Goal: Task Accomplishment & Management: Manage account settings

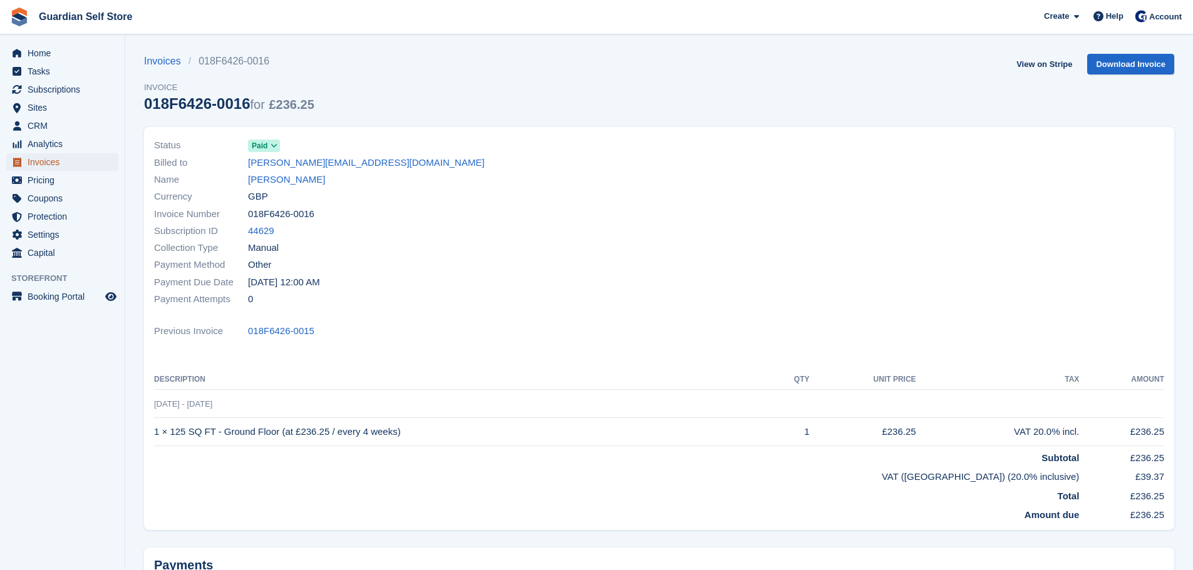
click at [73, 158] on span "Invoices" at bounding box center [65, 162] width 75 height 18
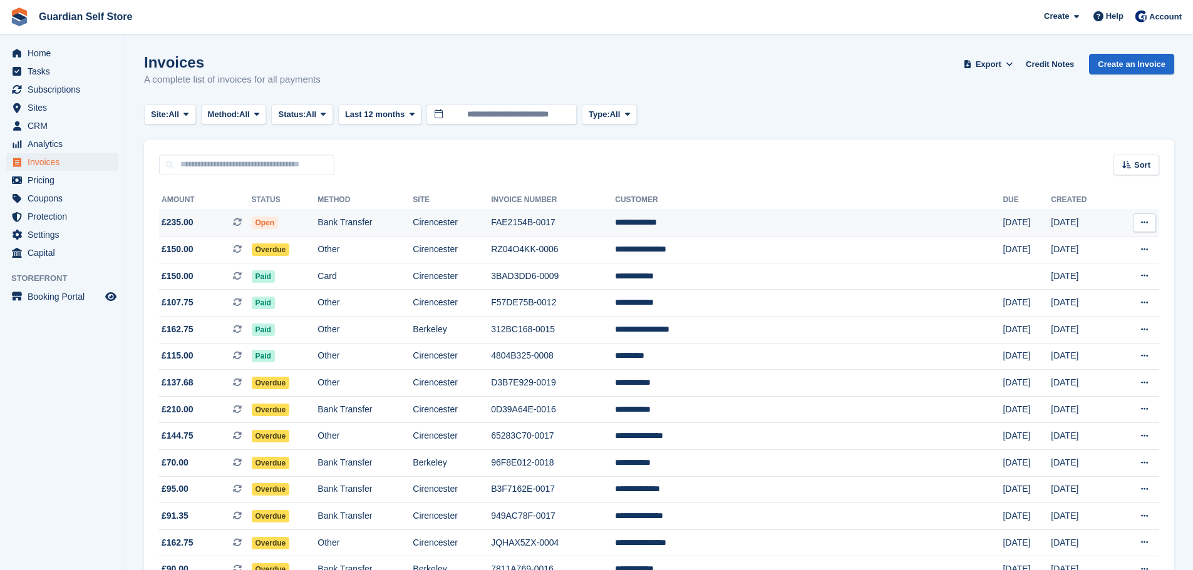
click at [491, 235] on td "Cirencester" at bounding box center [452, 223] width 78 height 27
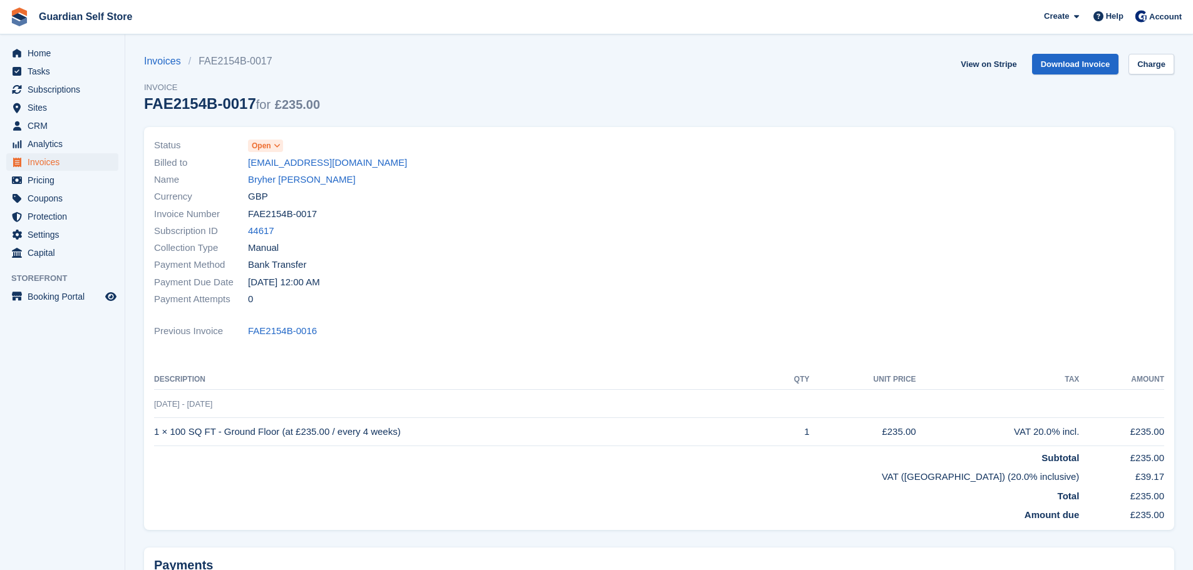
click at [257, 147] on span "Open" at bounding box center [261, 145] width 19 height 11
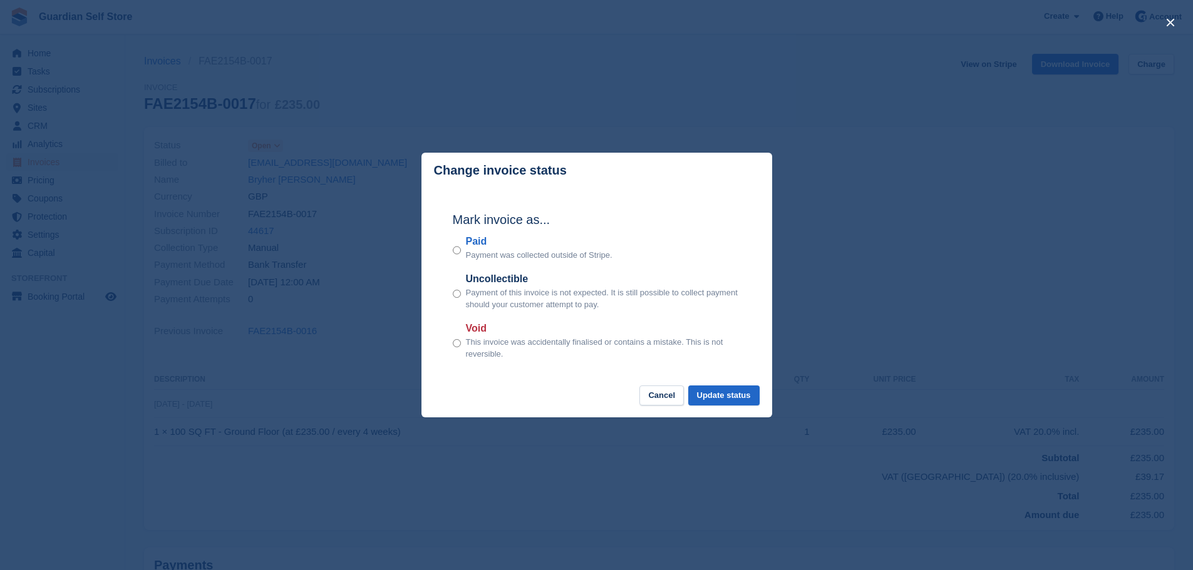
click at [479, 247] on label "Paid" at bounding box center [539, 241] width 147 height 15
click at [708, 394] on button "Update status" at bounding box center [723, 396] width 71 height 21
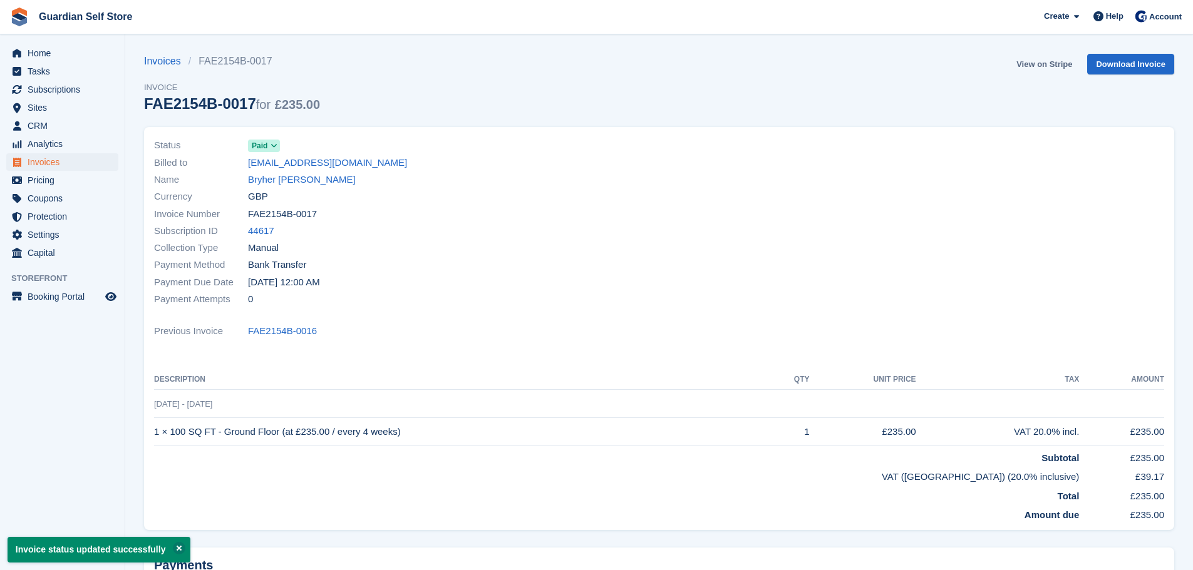
click at [1025, 64] on link "View on Stripe" at bounding box center [1044, 64] width 66 height 21
